Goal: Information Seeking & Learning: Learn about a topic

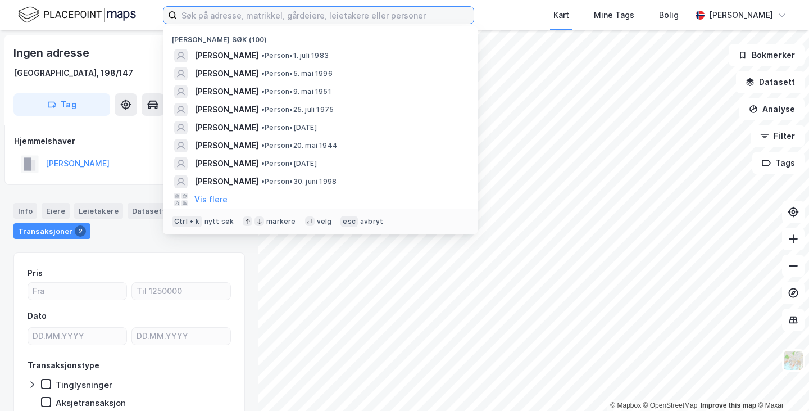
drag, startPoint x: 212, startPoint y: 12, endPoint x: 215, endPoint y: 19, distance: 7.0
click at [214, 12] on input at bounding box center [325, 15] width 297 height 17
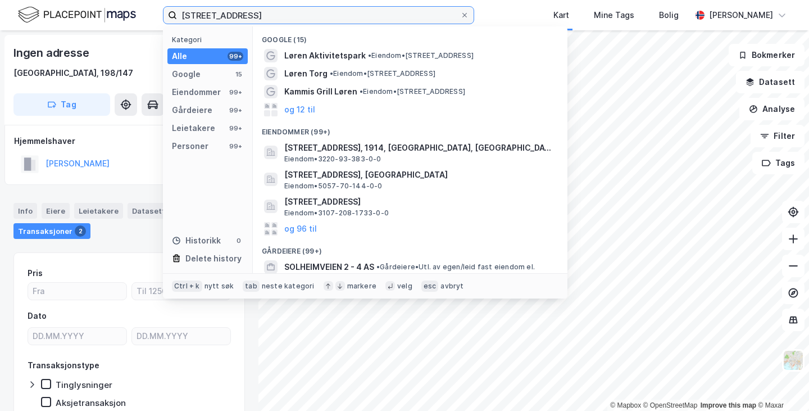
click at [215, 18] on input "[STREET_ADDRESS]" at bounding box center [318, 15] width 283 height 17
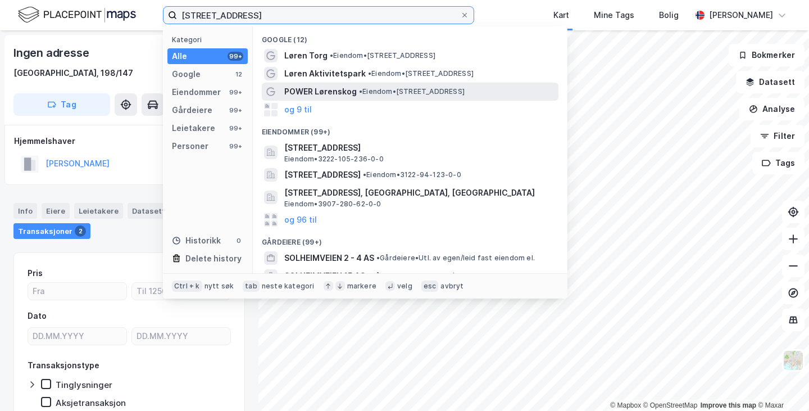
type input "[STREET_ADDRESS]"
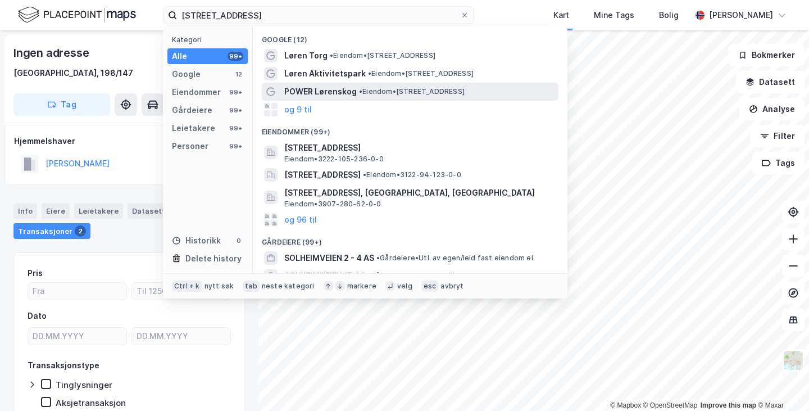
click at [428, 93] on span "• Eiendom • [STREET_ADDRESS]" at bounding box center [412, 91] width 106 height 9
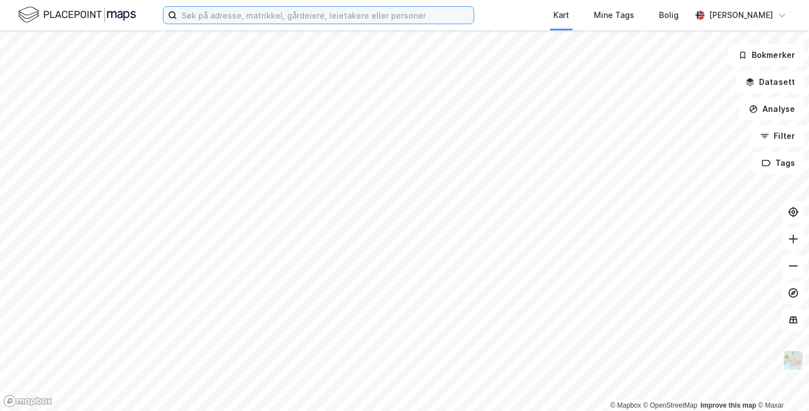
click at [289, 23] on input at bounding box center [325, 15] width 297 height 17
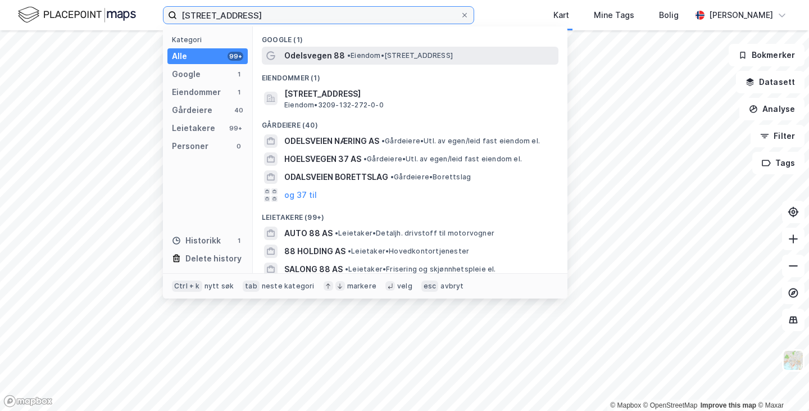
type input "odelsvegen 88"
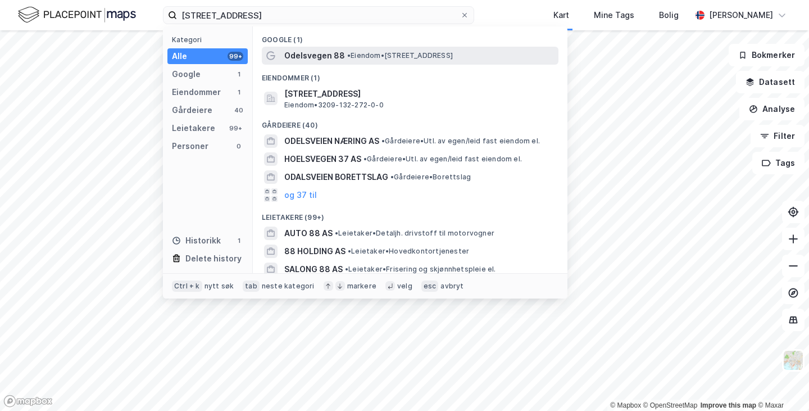
click at [359, 51] on span "• Eiendom • Odelsvegen 88, 2063 Jessheim" at bounding box center [400, 55] width 106 height 9
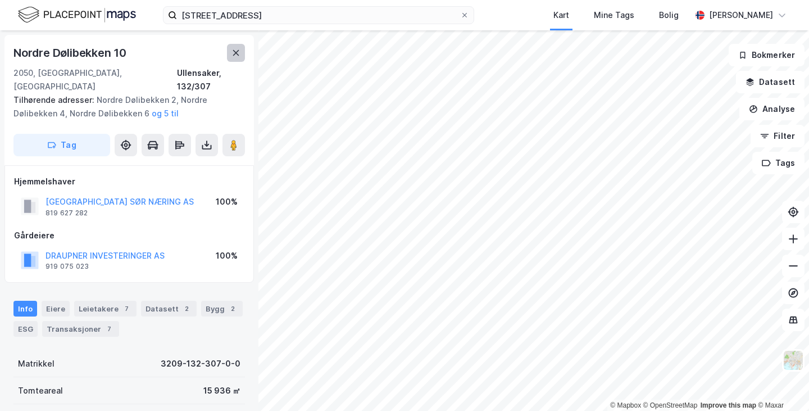
click at [238, 55] on icon at bounding box center [236, 53] width 6 height 6
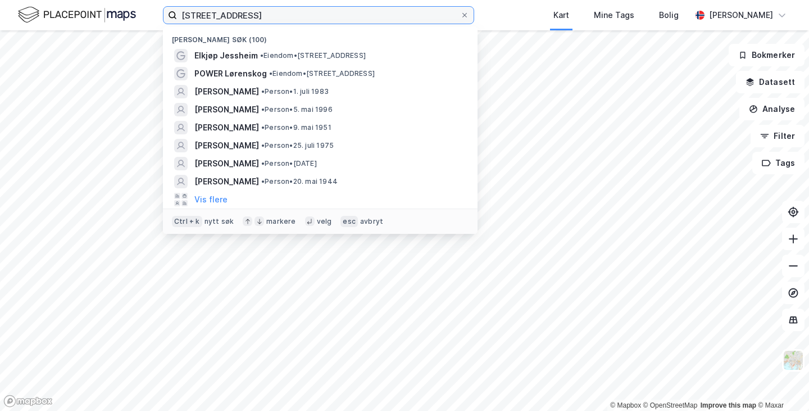
drag, startPoint x: 257, startPoint y: 11, endPoint x: 28, endPoint y: -25, distance: 231.5
click at [28, 0] on html "odelsvegen 88 Nylige søk (100) Elkjøp Jessheim • Eiendom • Odelsvegen 88, 2063 …" at bounding box center [404, 205] width 809 height 411
